Goal: Find specific page/section: Locate a particular part of the current website

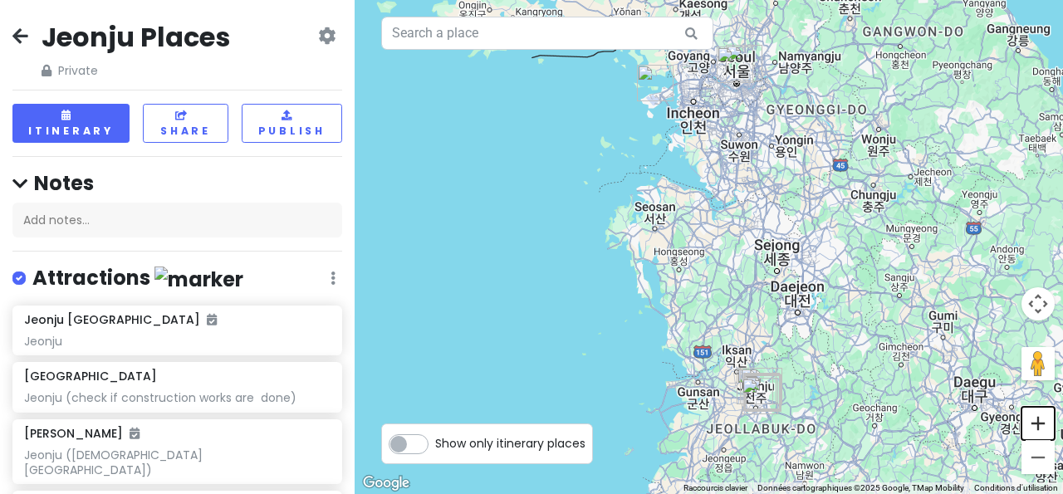
click at [1040, 429] on button "Zoom avant" at bounding box center [1038, 423] width 33 height 33
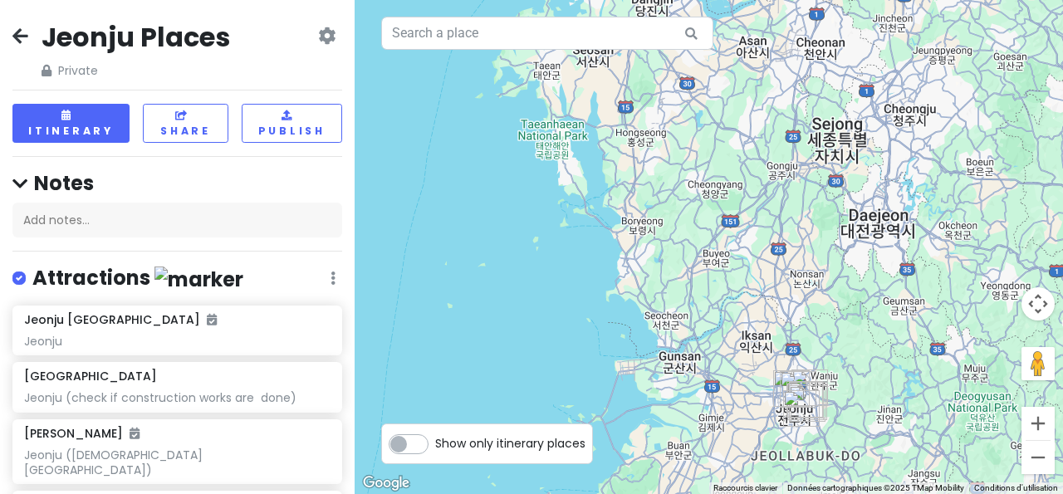
drag, startPoint x: 748, startPoint y: 335, endPoint x: 712, endPoint y: 139, distance: 199.2
click at [712, 139] on div at bounding box center [709, 247] width 708 height 494
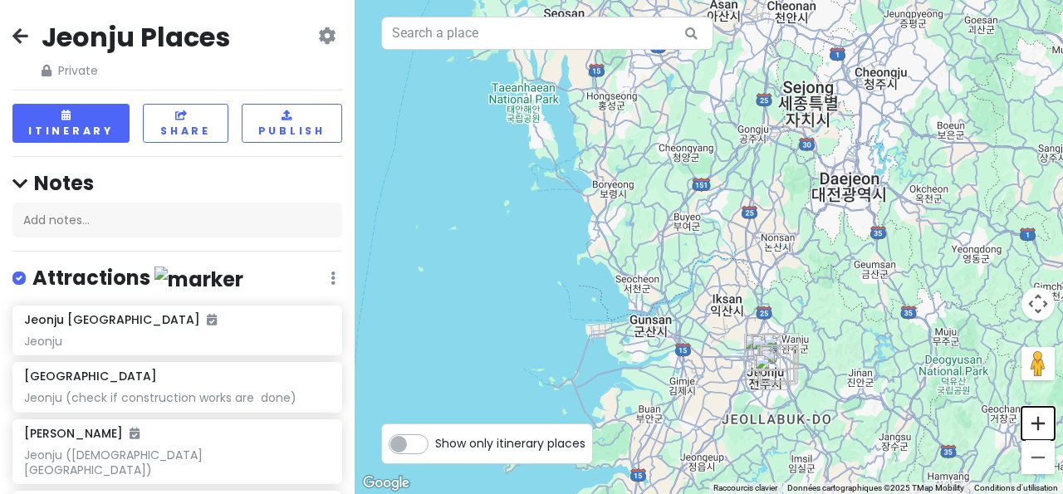
click at [1032, 417] on button "Zoom avant" at bounding box center [1038, 423] width 33 height 33
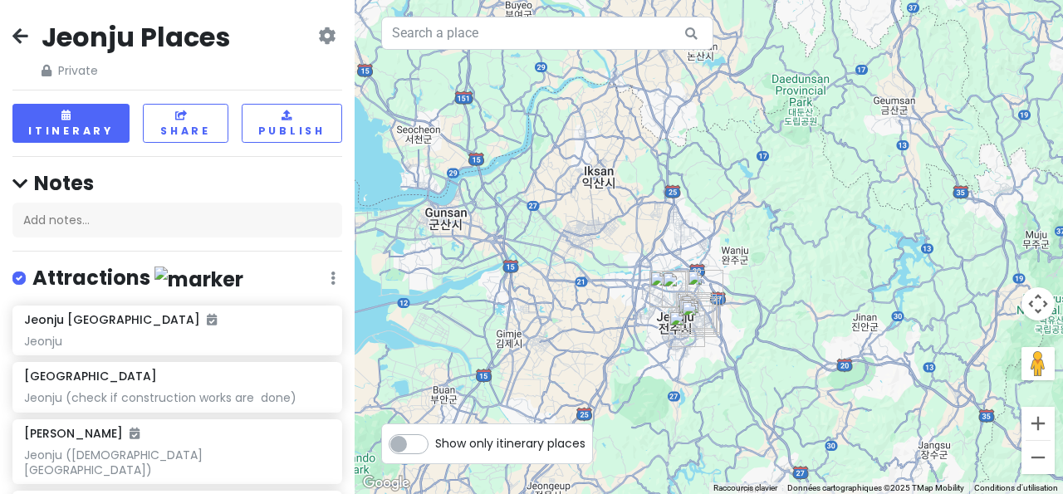
drag, startPoint x: 822, startPoint y: 308, endPoint x: 675, endPoint y: 117, distance: 241.1
click at [675, 117] on div at bounding box center [709, 247] width 708 height 494
click at [1037, 426] on button "Zoom avant" at bounding box center [1038, 423] width 33 height 33
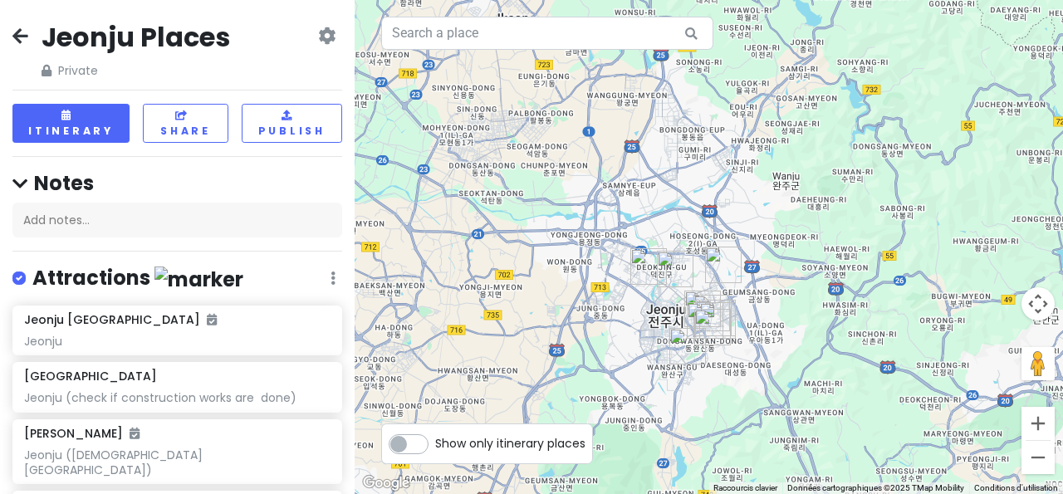
drag, startPoint x: 625, startPoint y: 288, endPoint x: 650, endPoint y: 204, distance: 87.5
click at [650, 204] on div at bounding box center [709, 247] width 708 height 494
click at [1041, 423] on button "Zoom avant" at bounding box center [1038, 423] width 33 height 33
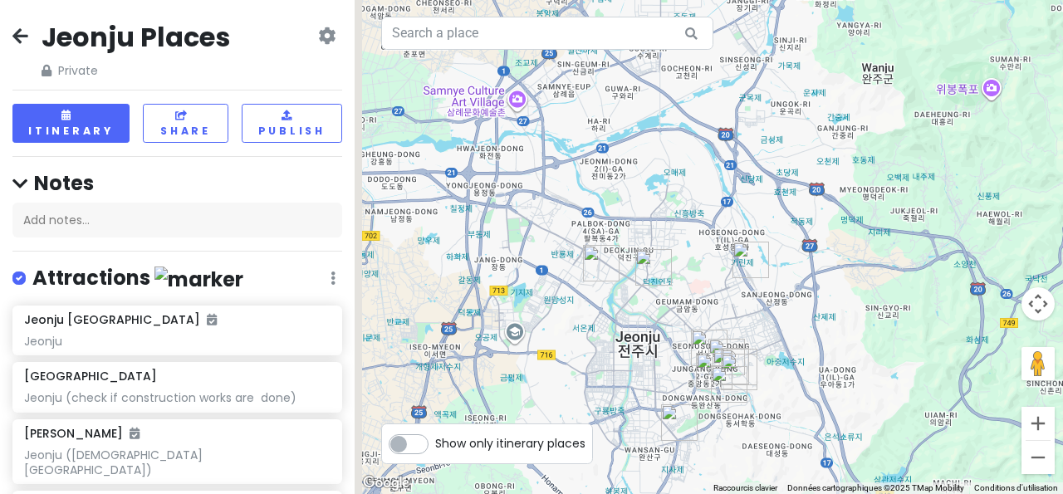
drag, startPoint x: 620, startPoint y: 271, endPoint x: 635, endPoint y: 220, distance: 52.8
click at [635, 220] on div at bounding box center [709, 247] width 708 height 494
click at [1034, 419] on button "Zoom avant" at bounding box center [1038, 423] width 33 height 33
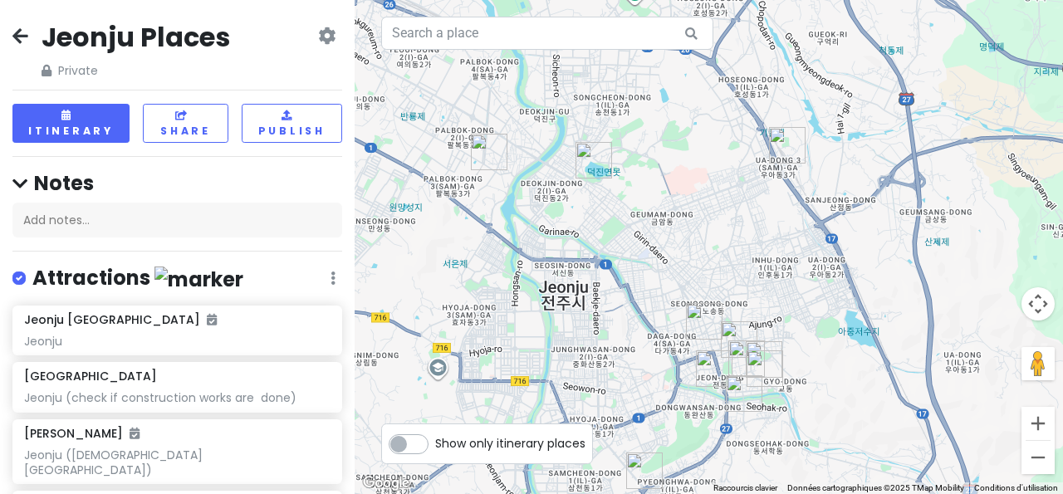
drag, startPoint x: 639, startPoint y: 364, endPoint x: 637, endPoint y: 213, distance: 150.3
click at [637, 213] on div at bounding box center [709, 247] width 708 height 494
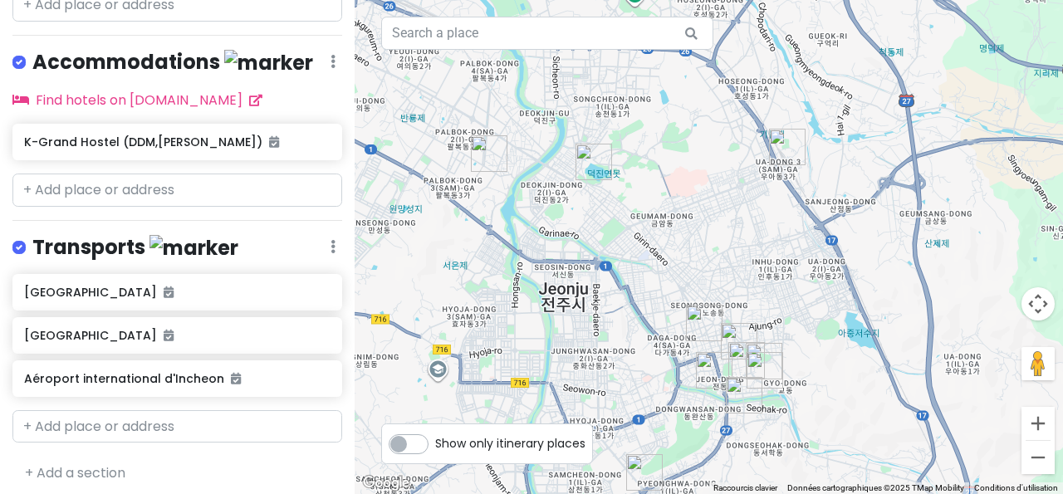
scroll to position [988, 0]
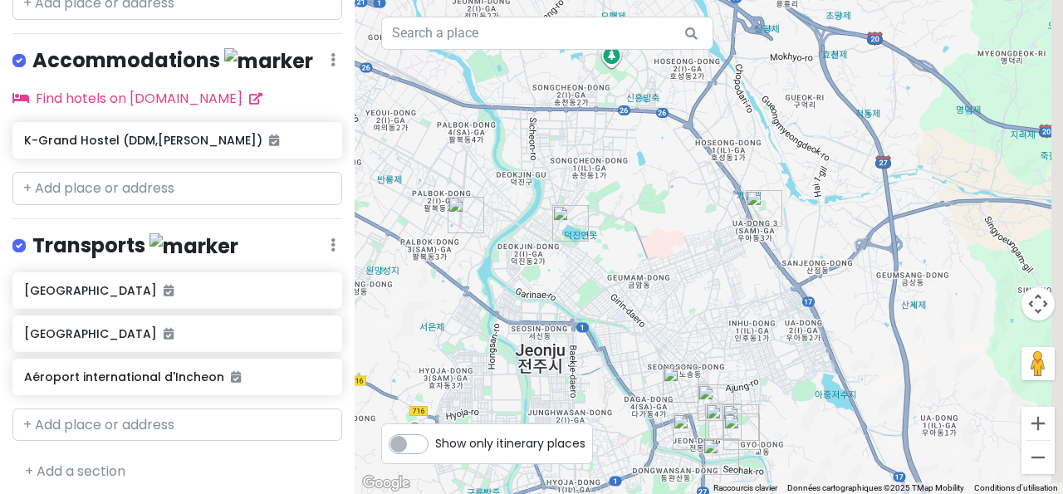
drag, startPoint x: 792, startPoint y: 213, endPoint x: 767, endPoint y: 273, distance: 64.8
click at [767, 273] on div at bounding box center [709, 247] width 708 height 494
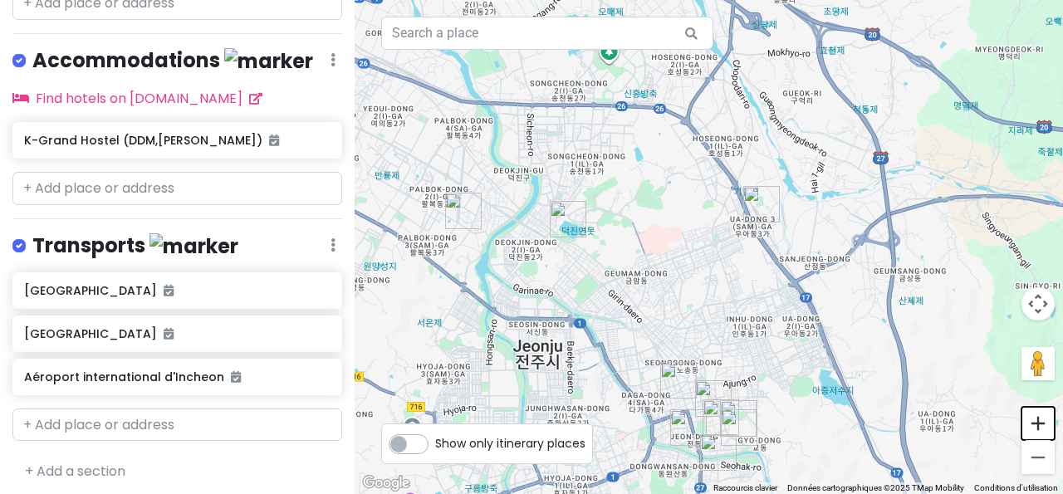
click at [1040, 424] on button "Zoom avant" at bounding box center [1038, 423] width 33 height 33
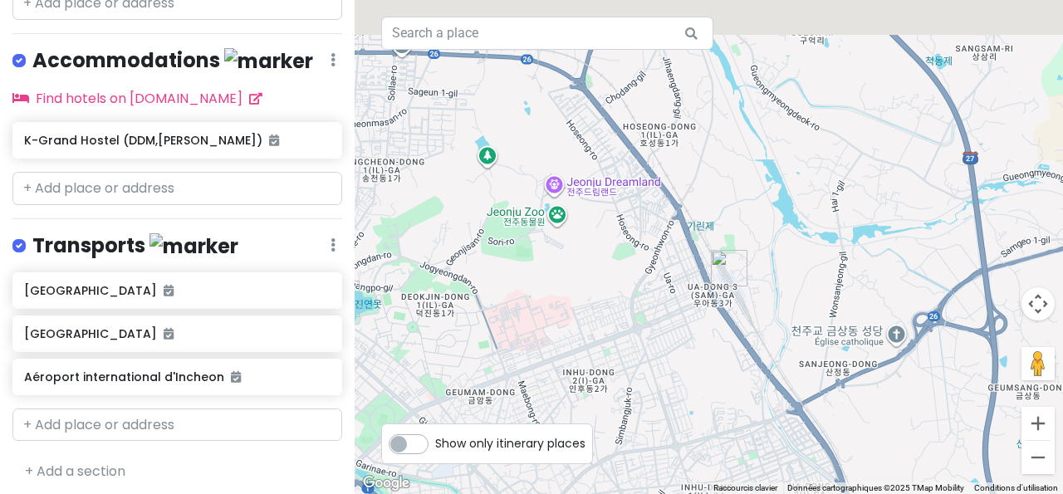
drag, startPoint x: 742, startPoint y: 223, endPoint x: 652, endPoint y: 318, distance: 131.0
click at [652, 318] on div at bounding box center [709, 247] width 708 height 494
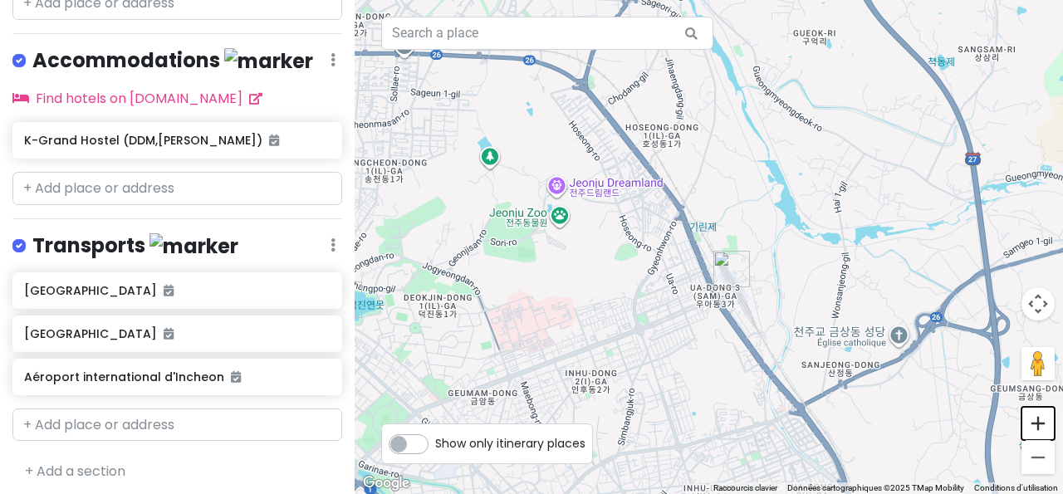
click at [1040, 424] on button "Zoom avant" at bounding box center [1038, 423] width 33 height 33
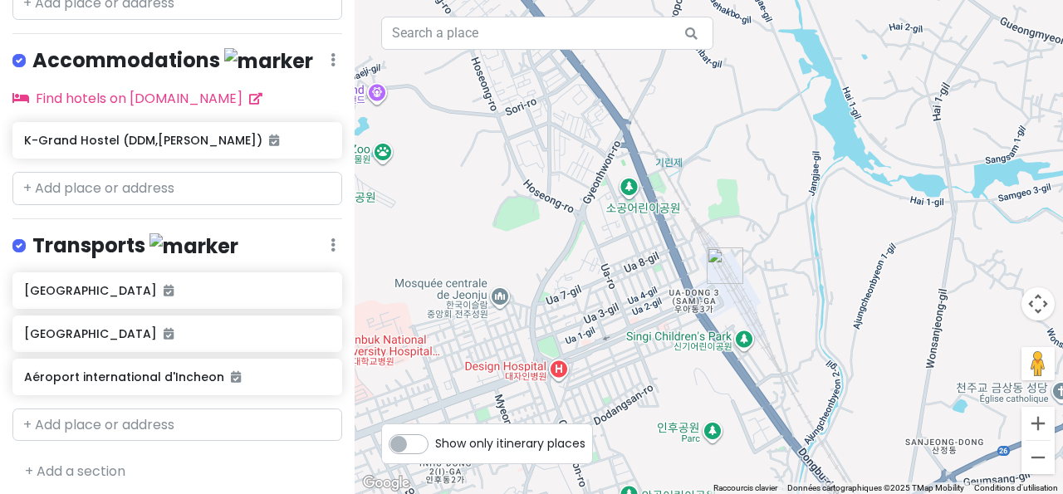
drag, startPoint x: 694, startPoint y: 292, endPoint x: 662, endPoint y: 248, distance: 54.2
click at [662, 248] on div at bounding box center [709, 247] width 708 height 494
click at [1042, 421] on button "Zoom avant" at bounding box center [1038, 423] width 33 height 33
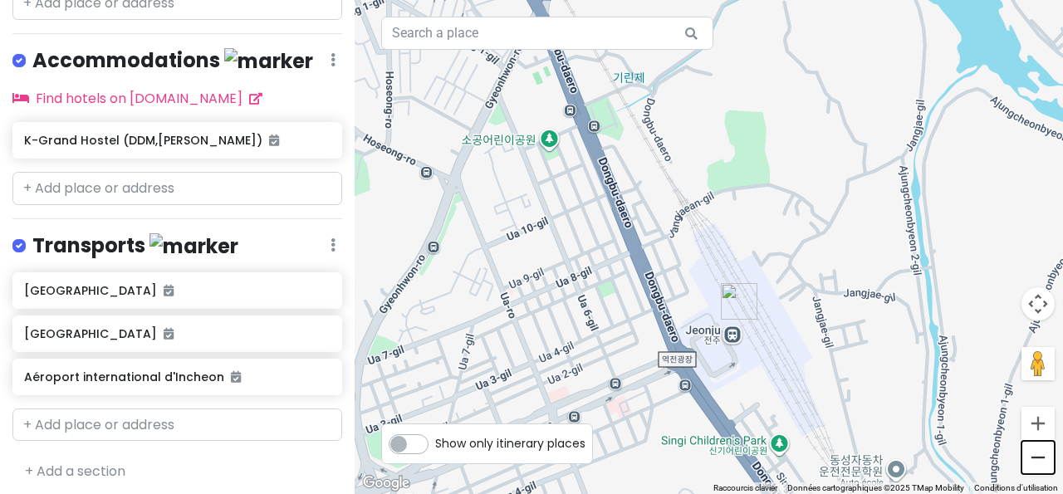
click at [1046, 464] on button "Zoom arrière" at bounding box center [1038, 457] width 33 height 33
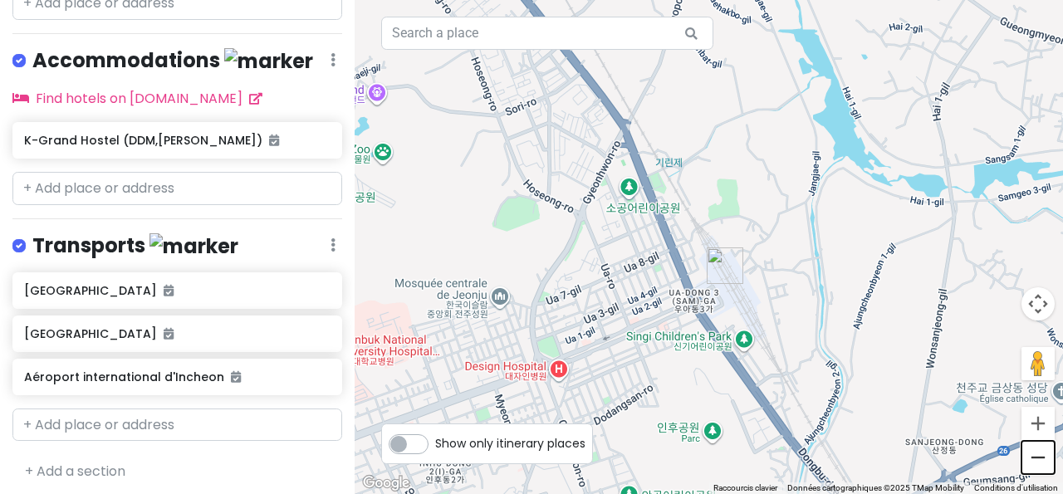
click at [1032, 456] on button "Zoom arrière" at bounding box center [1038, 457] width 33 height 33
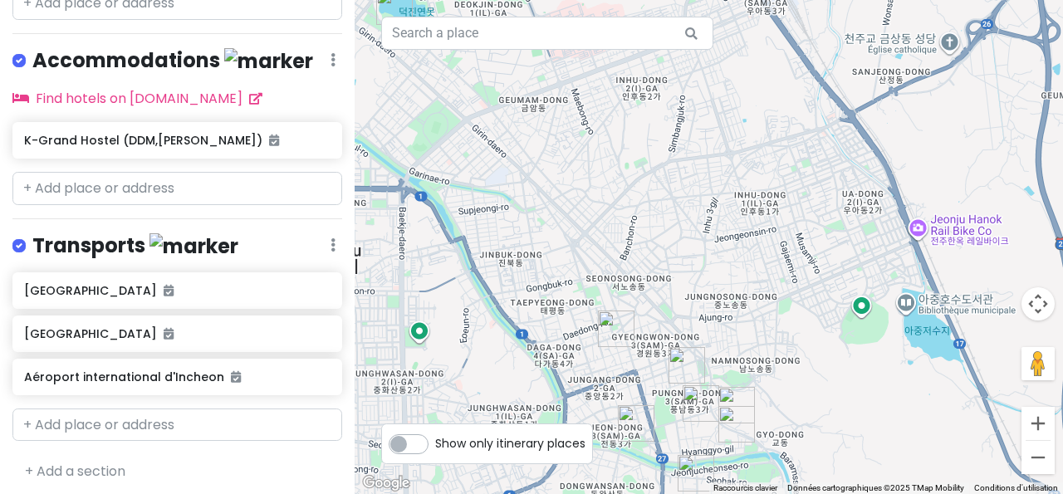
drag, startPoint x: 681, startPoint y: 292, endPoint x: 746, endPoint y: 22, distance: 276.8
click at [746, 22] on div at bounding box center [709, 247] width 708 height 494
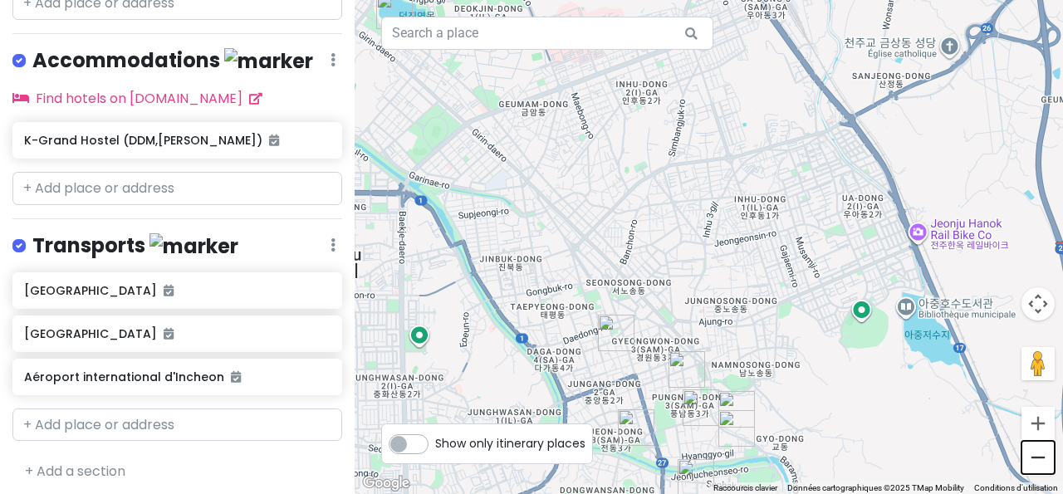
click at [1040, 463] on button "Zoom arrière" at bounding box center [1038, 457] width 33 height 33
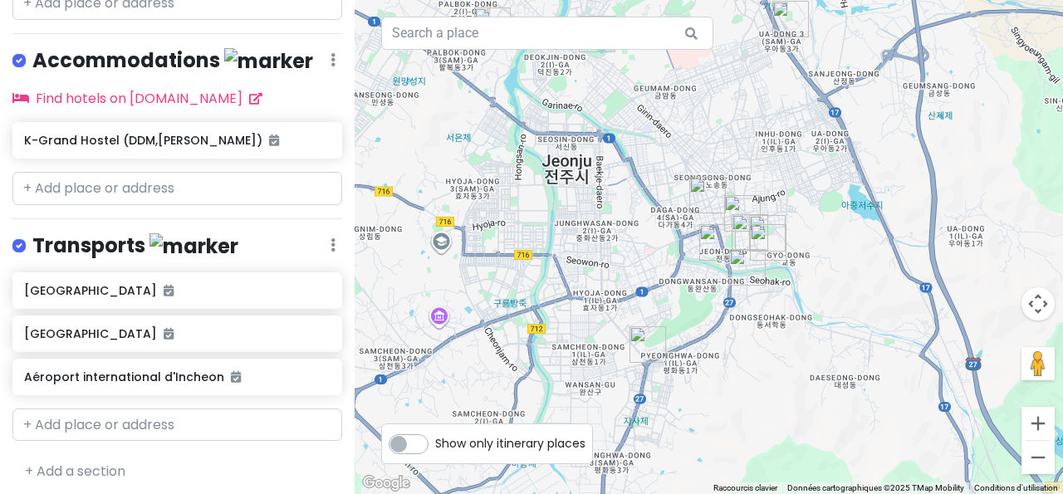
drag, startPoint x: 645, startPoint y: 225, endPoint x: 693, endPoint y: 135, distance: 101.8
click at [693, 135] on div at bounding box center [709, 247] width 708 height 494
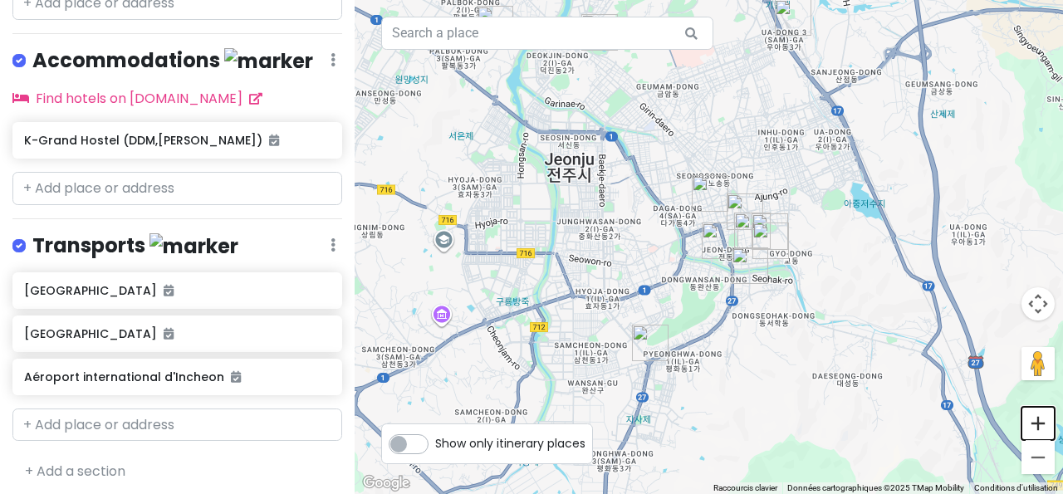
click at [1036, 424] on button "Zoom avant" at bounding box center [1038, 423] width 33 height 33
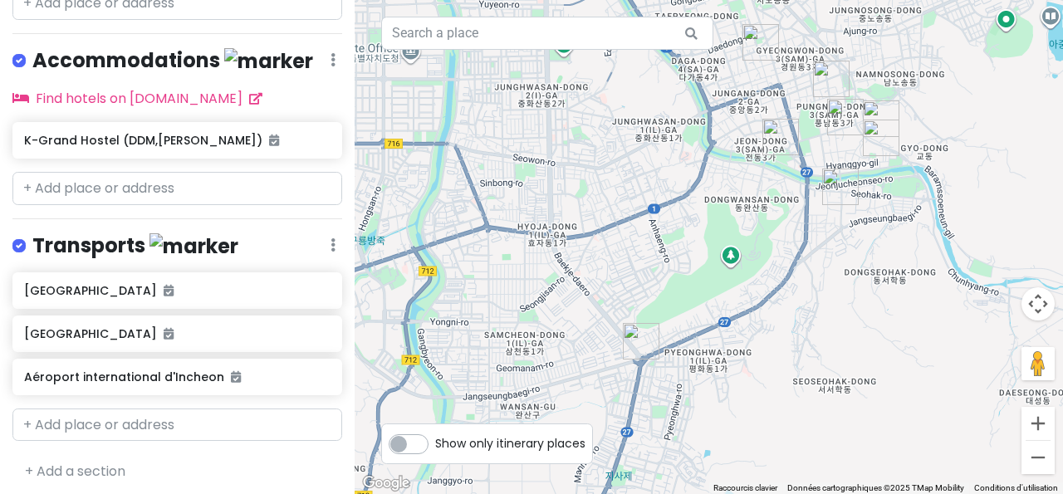
drag, startPoint x: 626, startPoint y: 238, endPoint x: 679, endPoint y: 112, distance: 136.7
click at [679, 112] on div at bounding box center [709, 247] width 708 height 494
click at [1036, 459] on button "Zoom arrière" at bounding box center [1038, 457] width 33 height 33
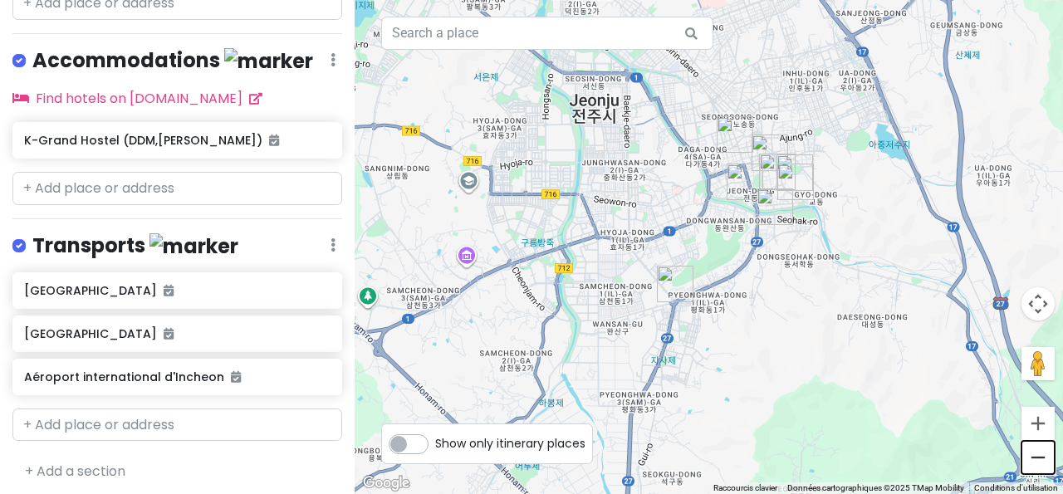
click at [1037, 463] on button "Zoom arrière" at bounding box center [1038, 457] width 33 height 33
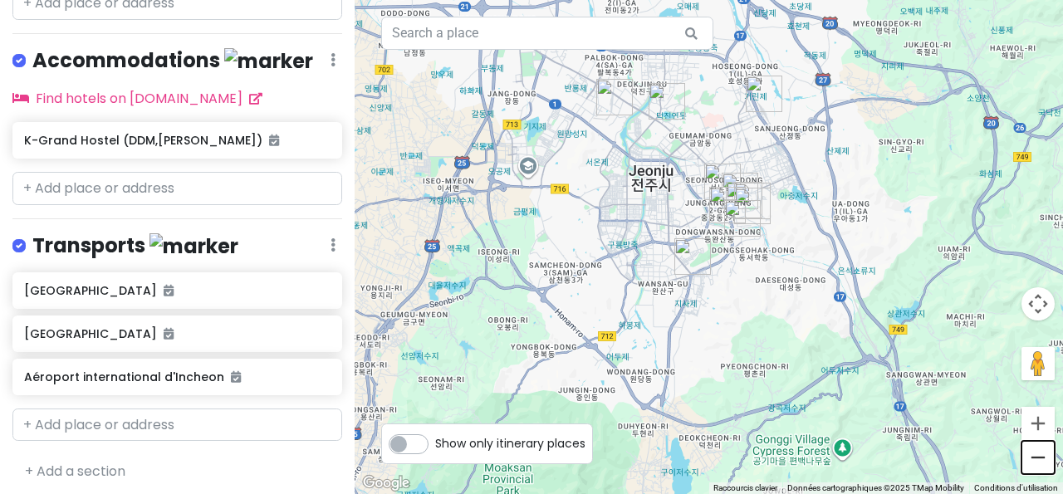
click at [1037, 463] on button "Zoom arrière" at bounding box center [1038, 457] width 33 height 33
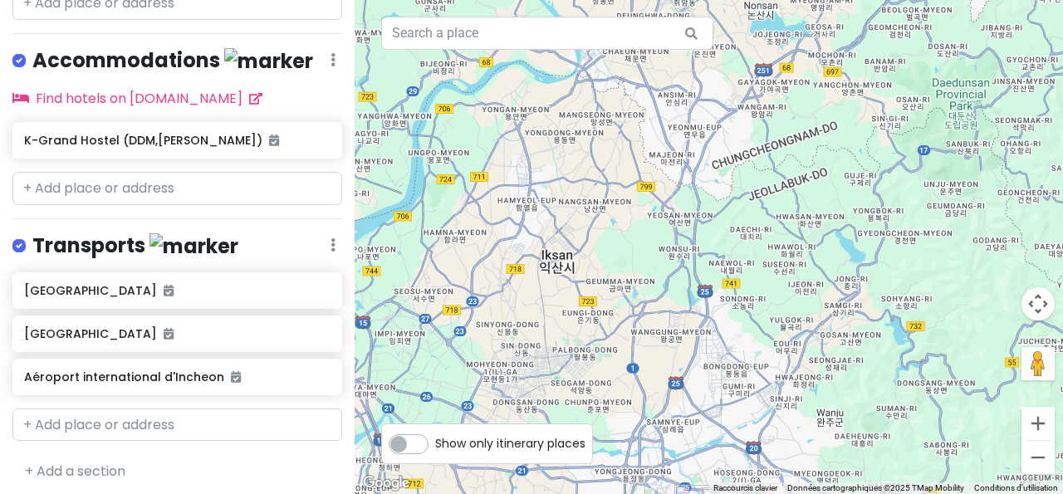
drag, startPoint x: 642, startPoint y: 165, endPoint x: 672, endPoint y: 507, distance: 343.5
click at [672, 493] on div at bounding box center [709, 247] width 708 height 494
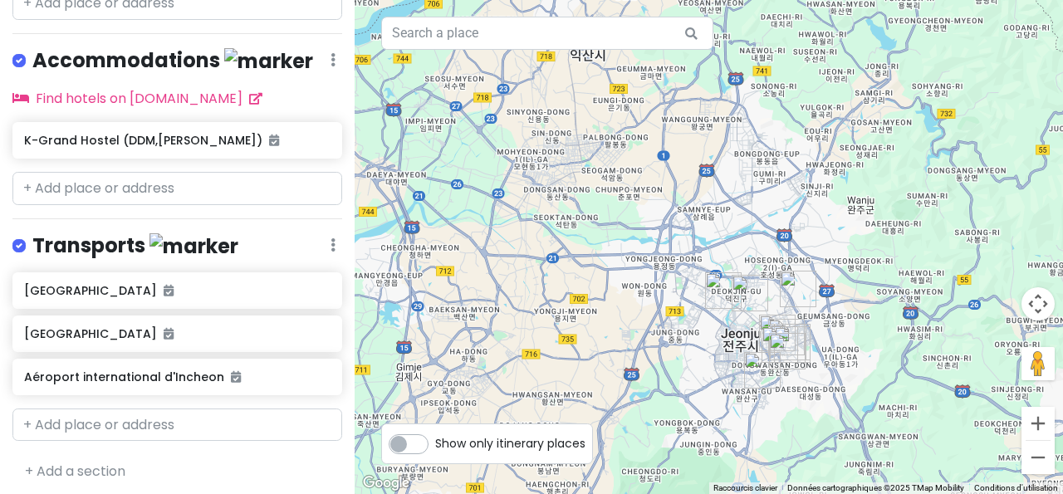
drag, startPoint x: 617, startPoint y: 187, endPoint x: 649, endPoint y: -32, distance: 221.5
click at [649, 0] on div at bounding box center [709, 247] width 708 height 494
click at [1036, 426] on button "Zoom avant" at bounding box center [1038, 423] width 33 height 33
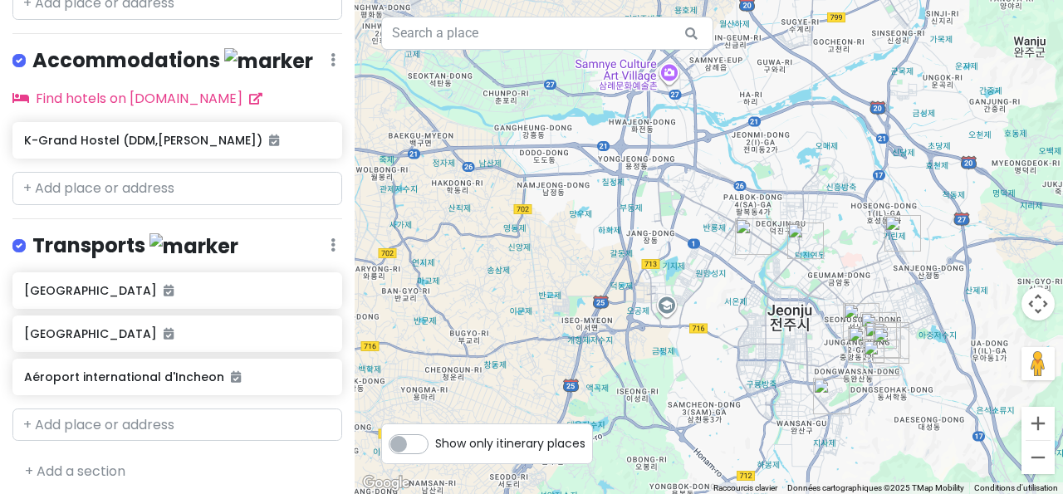
drag, startPoint x: 750, startPoint y: 385, endPoint x: 762, endPoint y: 246, distance: 139.2
click at [762, 246] on div at bounding box center [709, 247] width 708 height 494
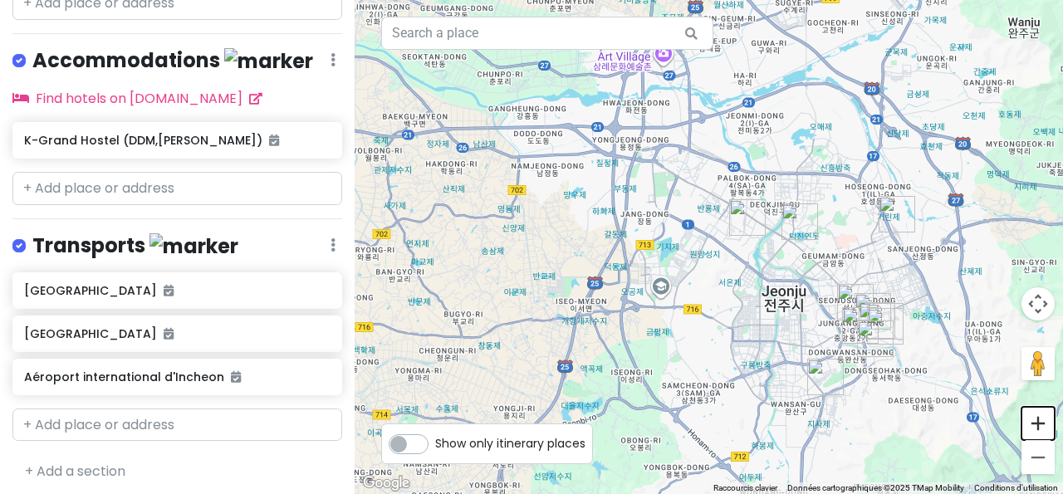
click at [1039, 425] on button "Zoom avant" at bounding box center [1038, 423] width 33 height 33
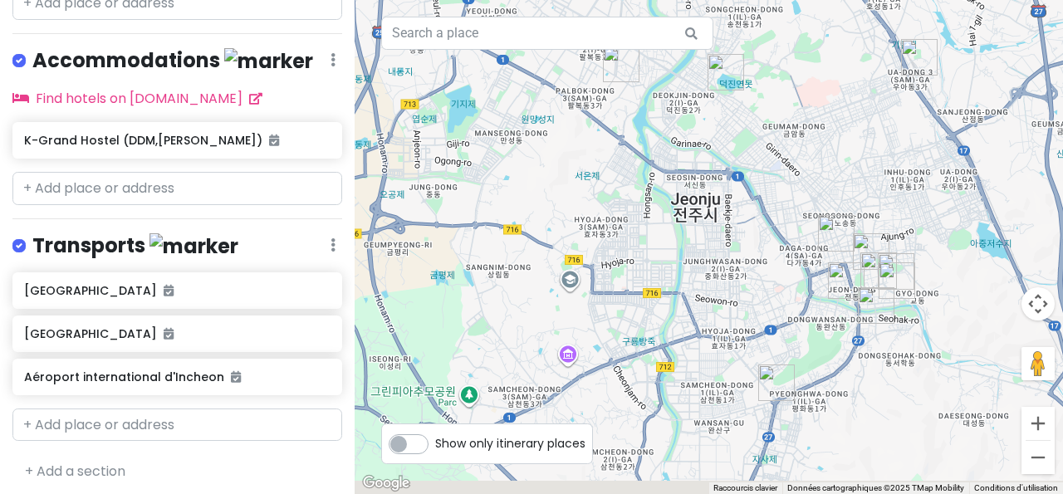
drag, startPoint x: 906, startPoint y: 336, endPoint x: 728, endPoint y: 188, distance: 231.7
click at [728, 188] on div at bounding box center [709, 247] width 708 height 494
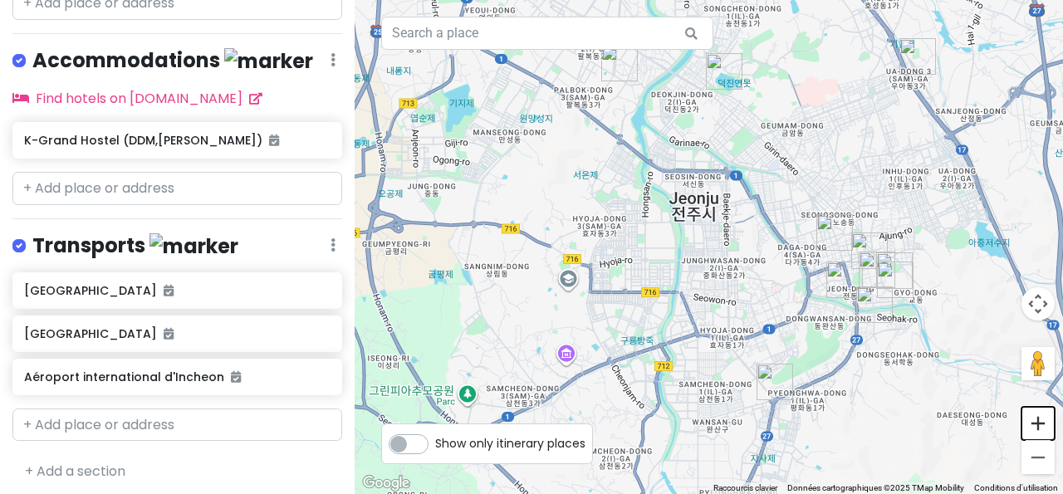
click at [1042, 417] on button "Zoom avant" at bounding box center [1038, 423] width 33 height 33
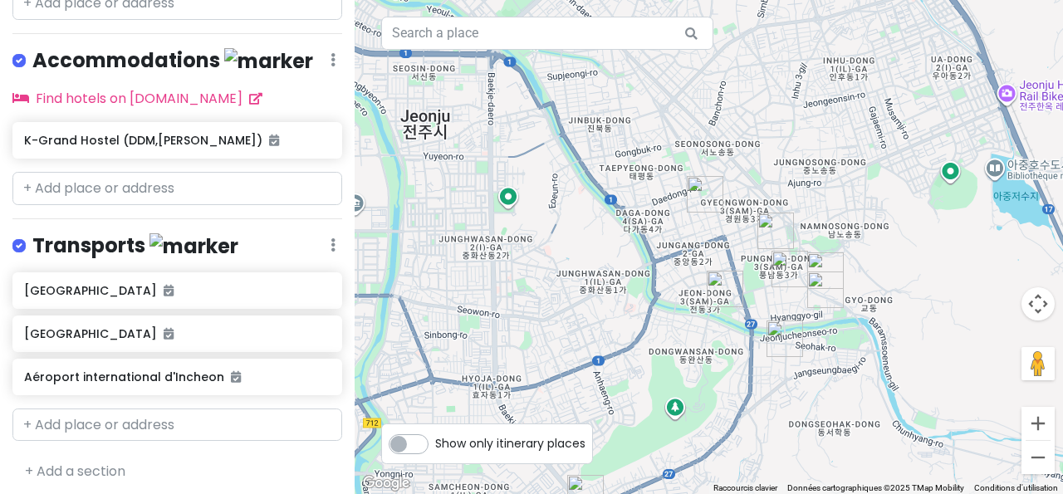
drag, startPoint x: 914, startPoint y: 263, endPoint x: 645, endPoint y: 222, distance: 272.3
click at [645, 222] on div at bounding box center [709, 247] width 708 height 494
click at [1041, 422] on button "Zoom avant" at bounding box center [1038, 423] width 33 height 33
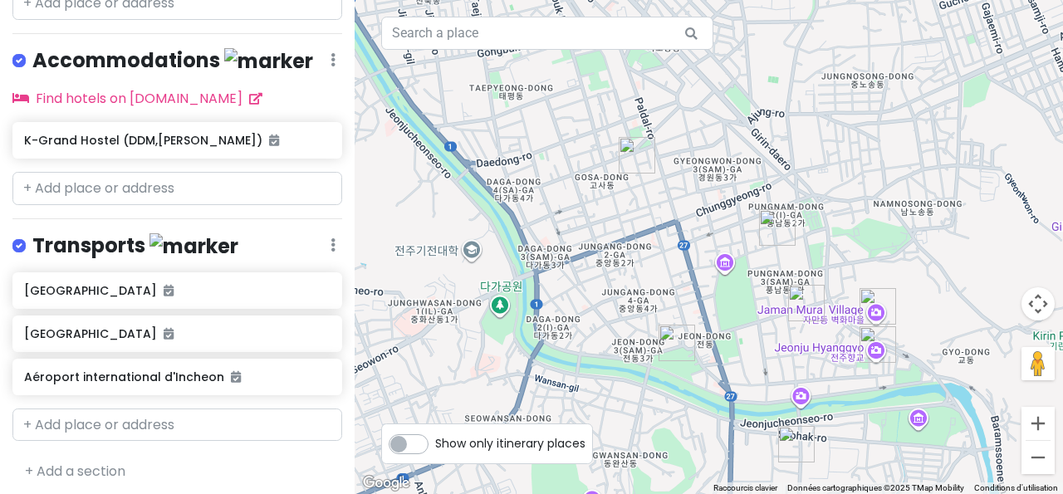
drag, startPoint x: 775, startPoint y: 285, endPoint x: 710, endPoint y: 280, distance: 65.0
click at [710, 280] on div at bounding box center [709, 247] width 708 height 494
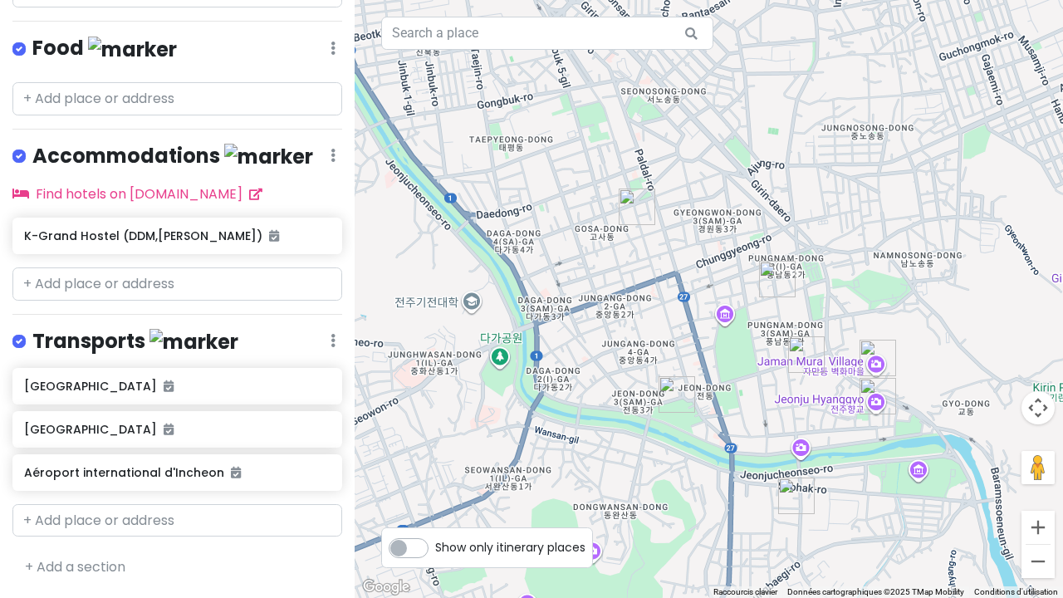
scroll to position [885, 0]
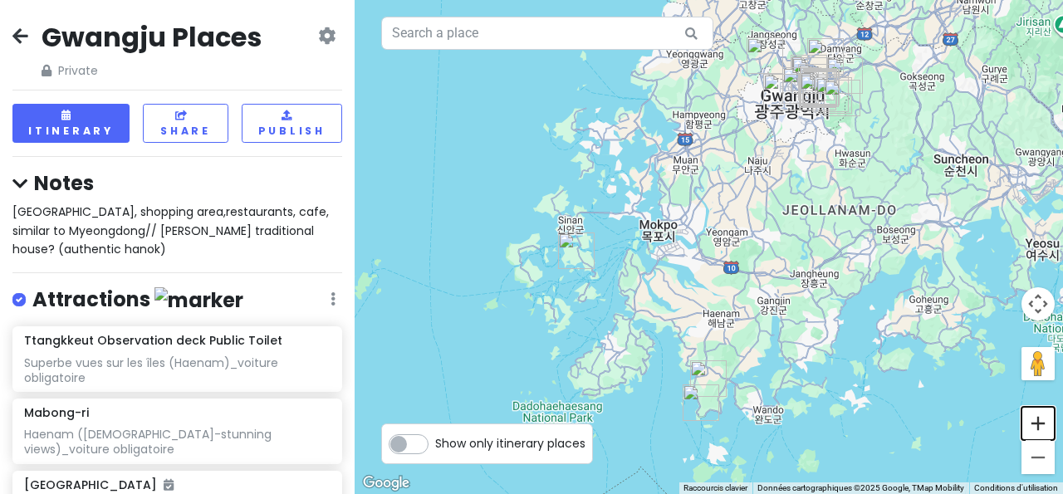
click at [1034, 427] on button "Zoom avant" at bounding box center [1038, 423] width 33 height 33
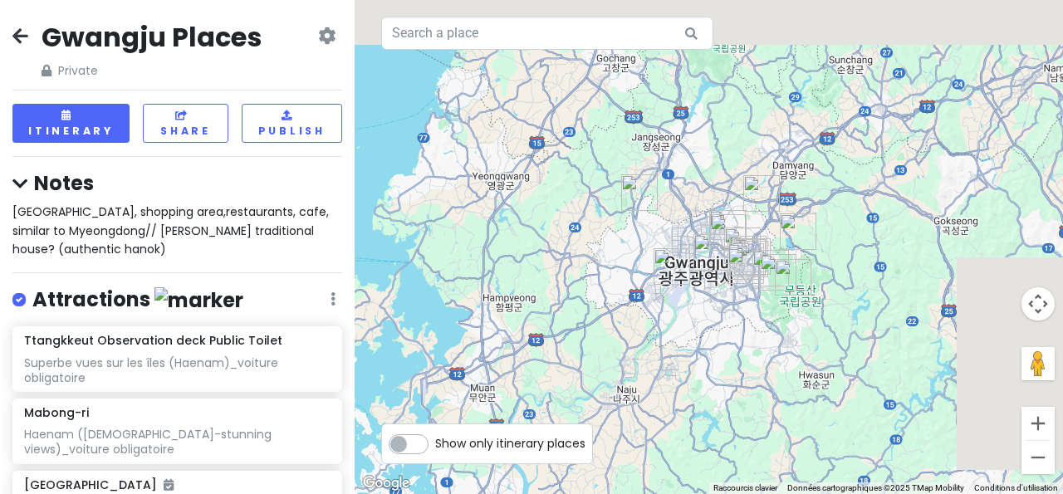
drag, startPoint x: 798, startPoint y: 82, endPoint x: 600, endPoint y: 409, distance: 382.8
click at [600, 409] on div at bounding box center [709, 247] width 708 height 494
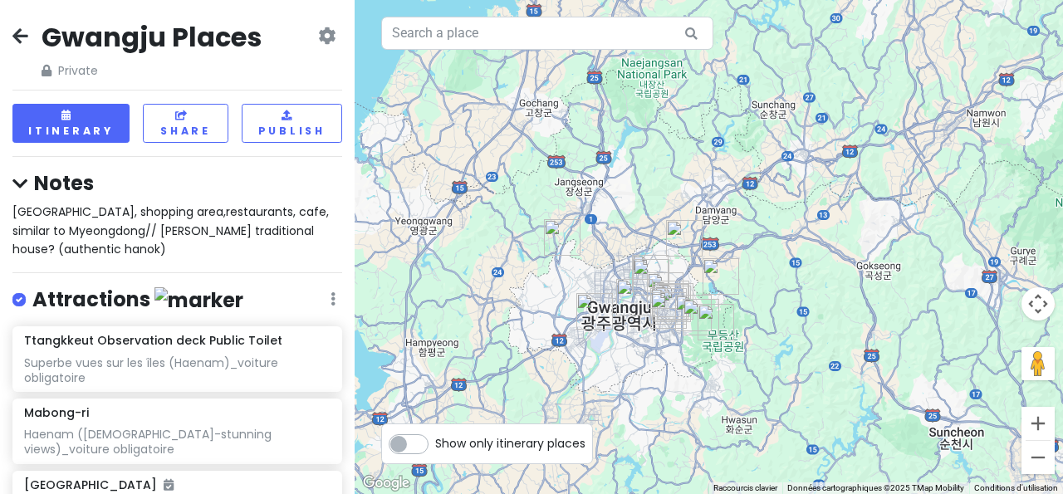
drag, startPoint x: 687, startPoint y: 179, endPoint x: 619, endPoint y: 213, distance: 76.5
click at [619, 213] on div at bounding box center [709, 247] width 708 height 494
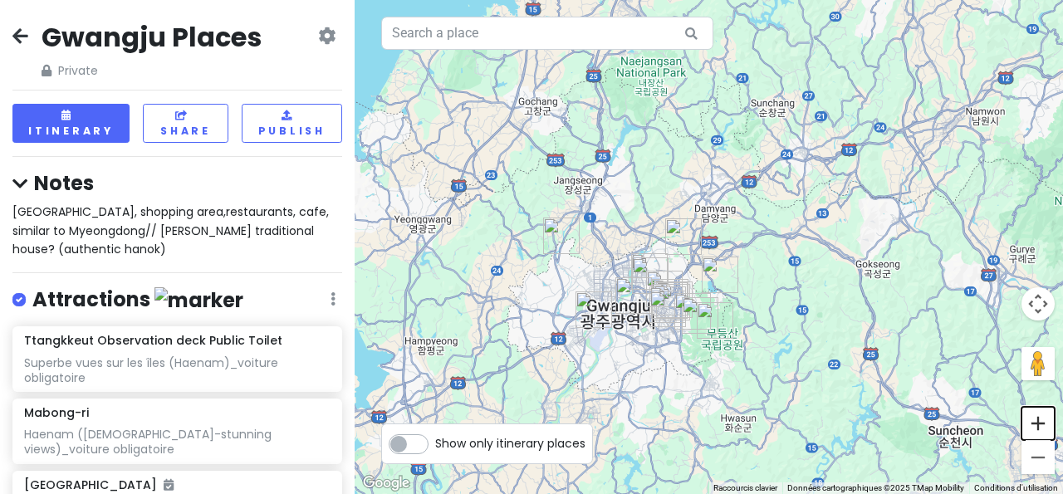
click at [1041, 416] on button "Zoom avant" at bounding box center [1038, 423] width 33 height 33
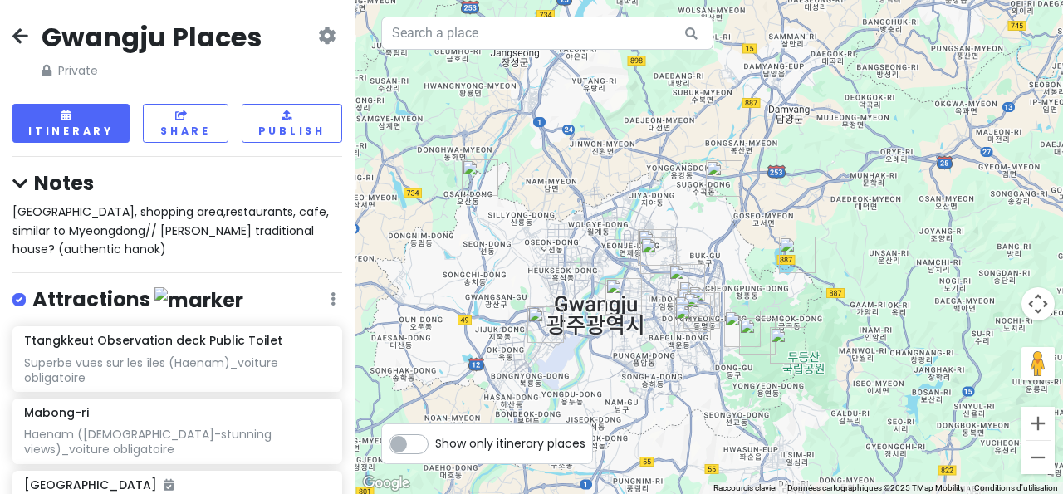
drag, startPoint x: 503, startPoint y: 240, endPoint x: 572, endPoint y: 173, distance: 96.9
click at [572, 173] on div at bounding box center [709, 247] width 708 height 494
click at [1036, 429] on button "Zoom avant" at bounding box center [1038, 423] width 33 height 33
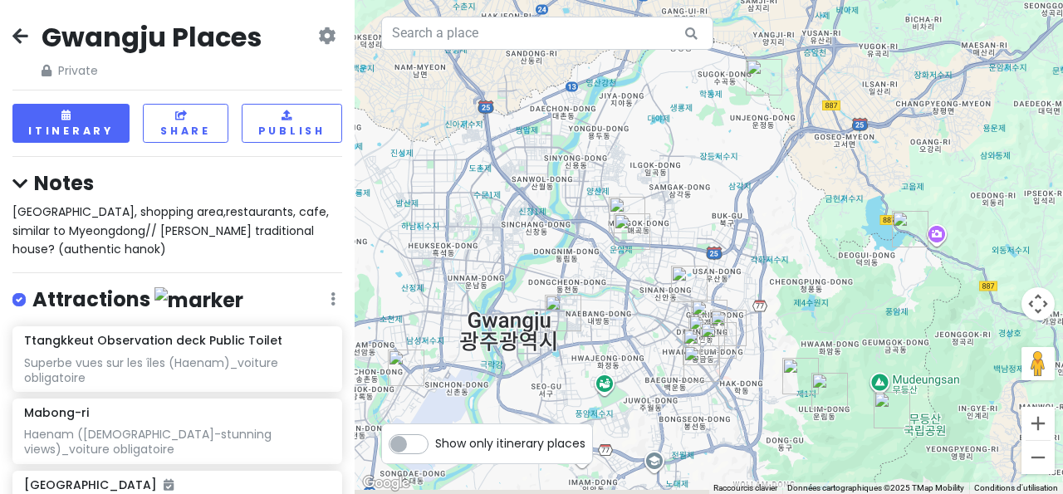
drag, startPoint x: 689, startPoint y: 268, endPoint x: 712, endPoint y: 213, distance: 60.3
click at [1039, 419] on button "Zoom avant" at bounding box center [1038, 423] width 33 height 33
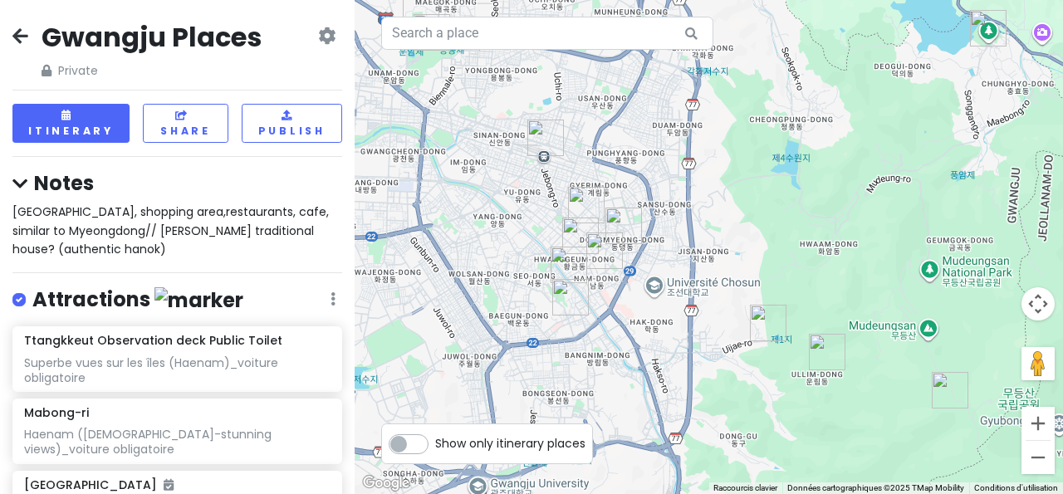
drag, startPoint x: 702, startPoint y: 308, endPoint x: 576, endPoint y: 101, distance: 242.3
click at [576, 101] on div at bounding box center [709, 247] width 708 height 494
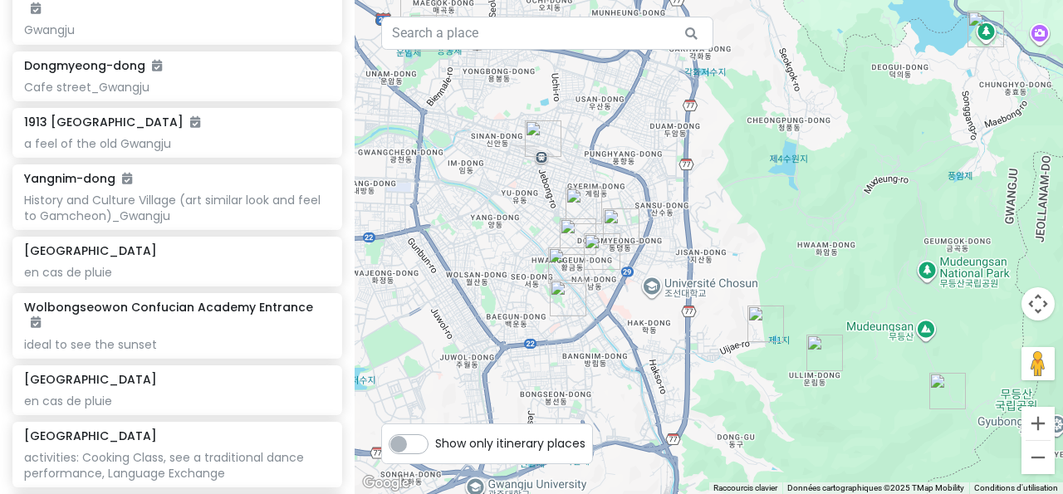
scroll to position [603, 0]
